Goal: Submit feedback/report problem

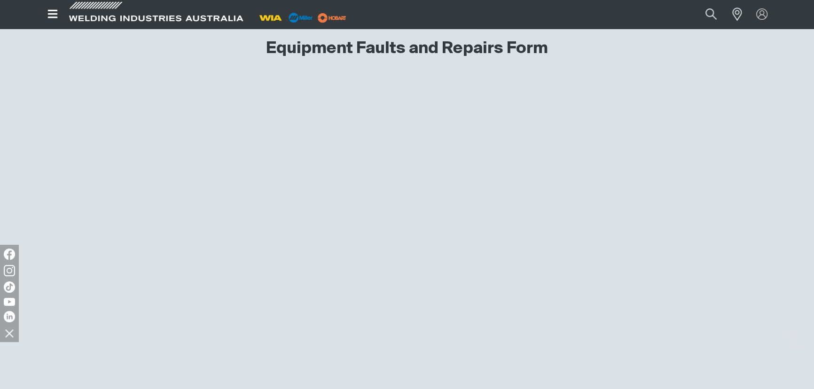
scroll to position [374, 0]
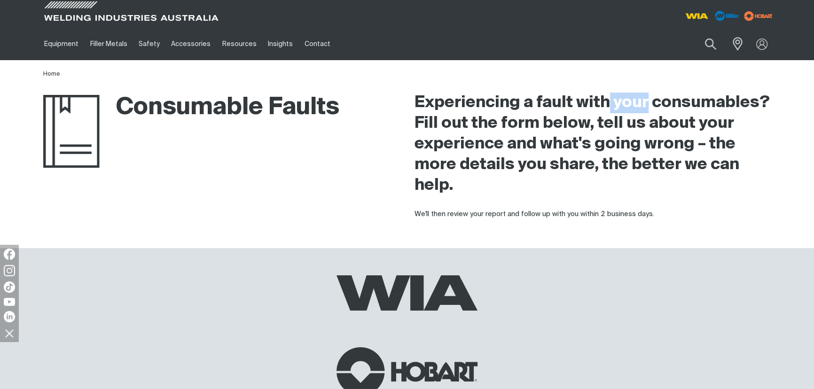
drag, startPoint x: 608, startPoint y: 101, endPoint x: 648, endPoint y: 101, distance: 39.9
click at [648, 101] on h2 "Experiencing a fault with your consumables? Fill out the form below, tell us ab…" at bounding box center [592, 144] width 356 height 103
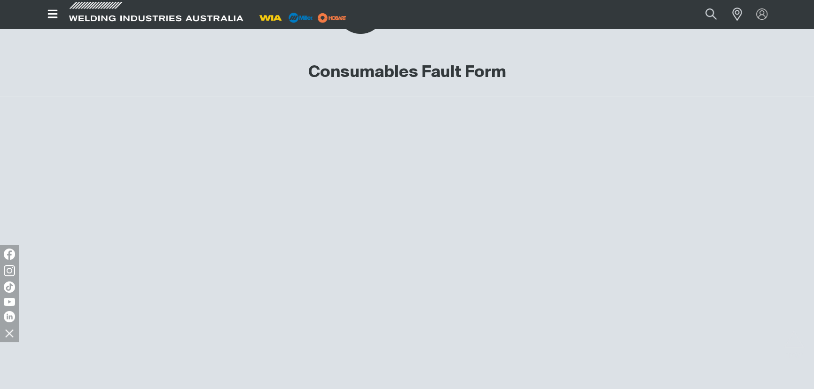
scroll to position [374, 0]
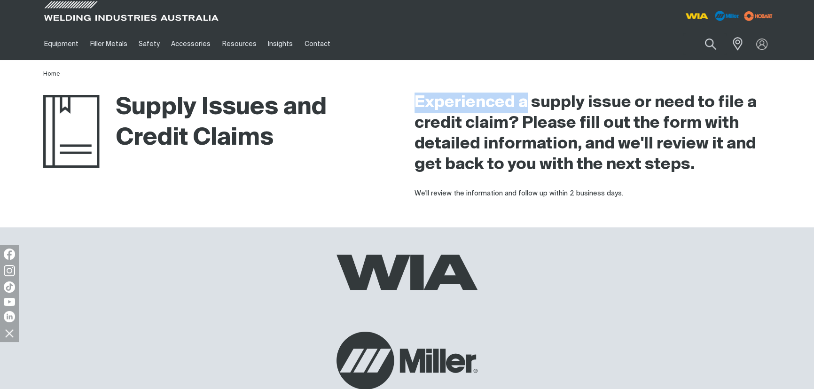
drag, startPoint x: 415, startPoint y: 100, endPoint x: 530, endPoint y: 103, distance: 114.2
click at [530, 103] on h2 "Experienced a supply issue or need to file a credit claim? Please fill out the …" at bounding box center [592, 134] width 356 height 83
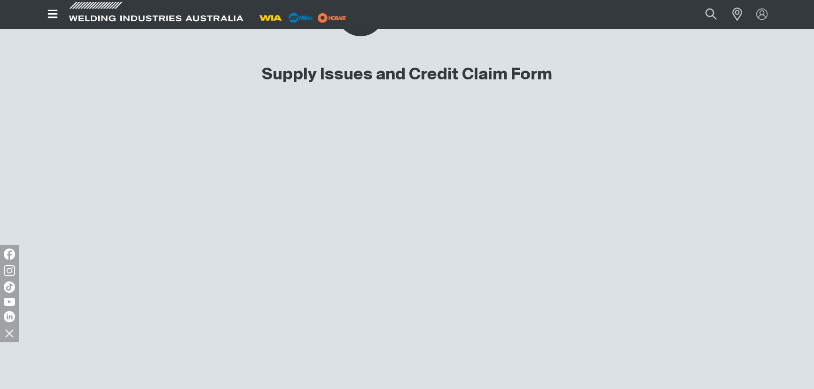
scroll to position [437, 0]
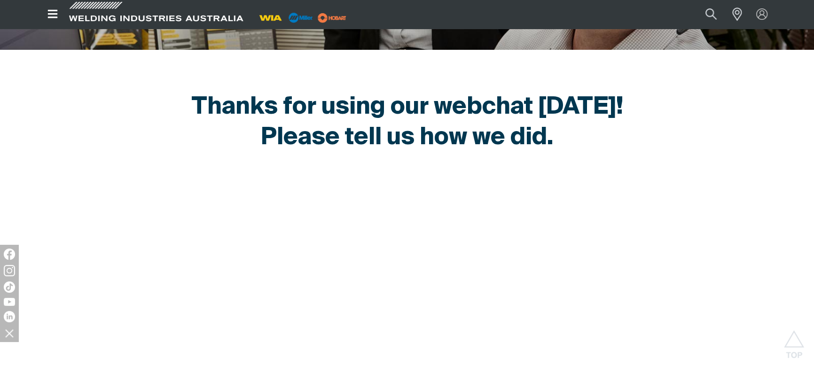
scroll to position [267, 0]
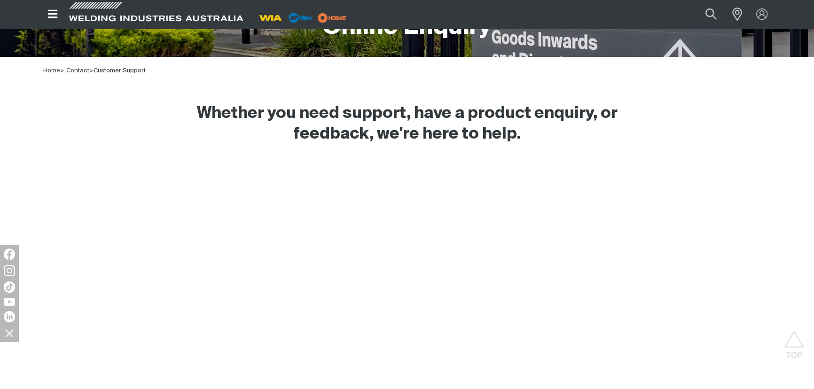
scroll to position [235, 0]
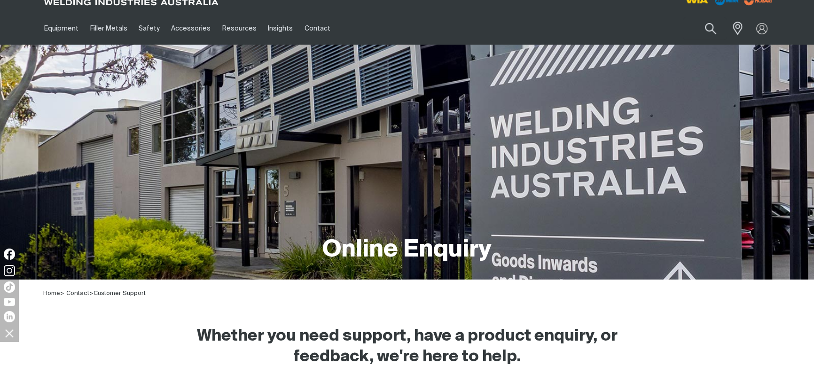
scroll to position [10, 0]
